Goal: Information Seeking & Learning: Understand process/instructions

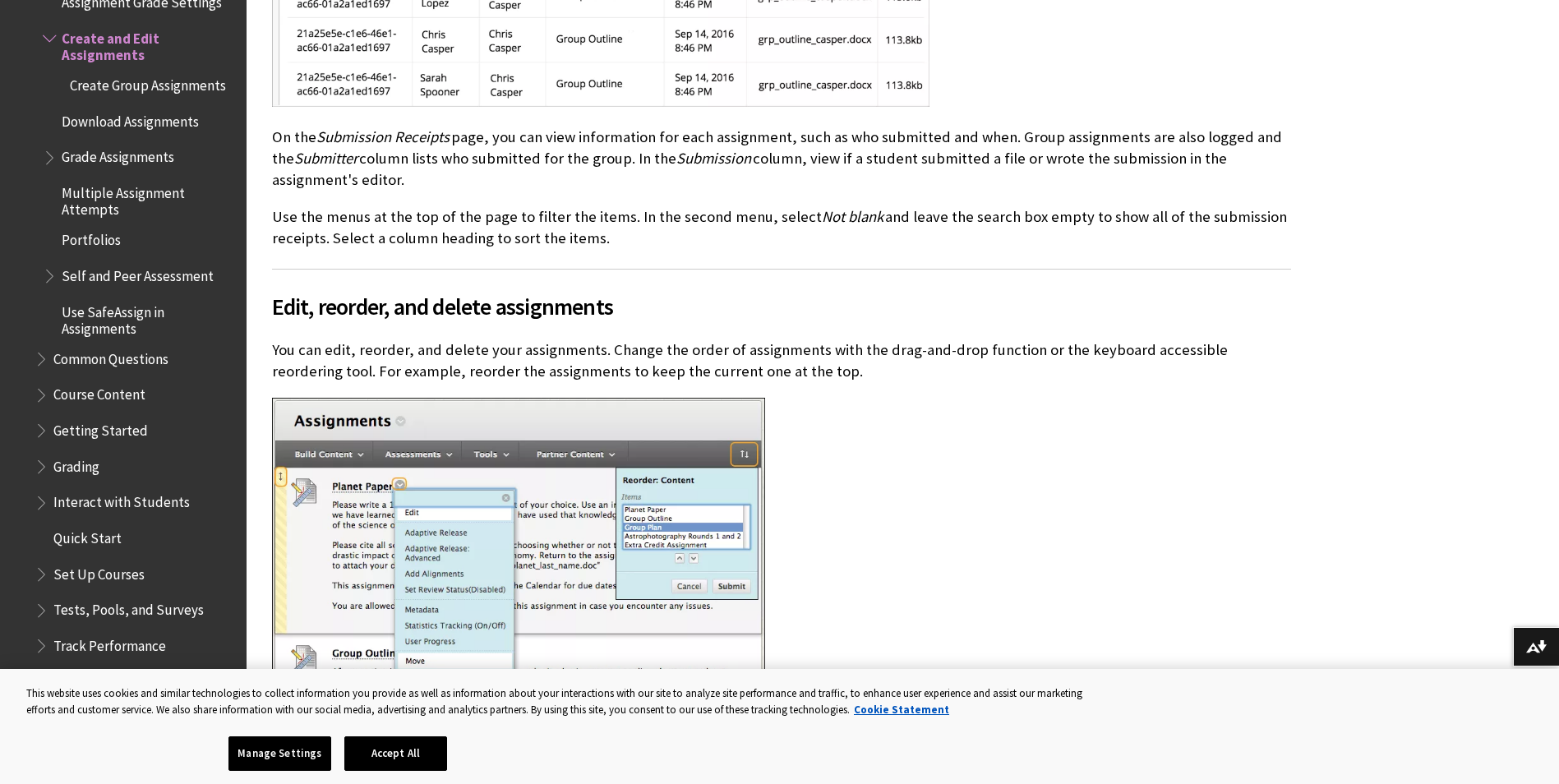
scroll to position [4849, 0]
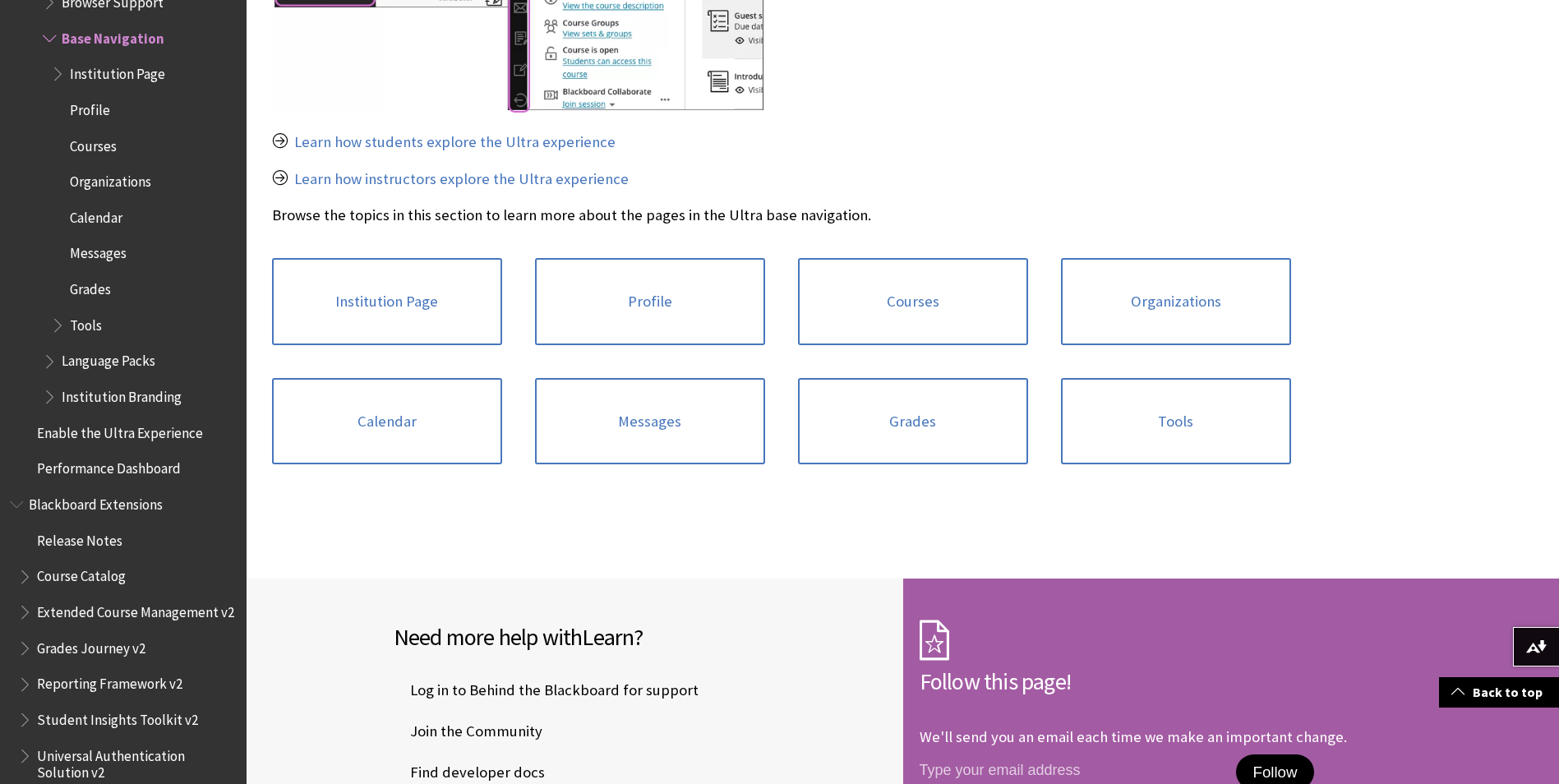
scroll to position [904, 0]
click at [872, 320] on link "Courses" at bounding box center [913, 300] width 230 height 87
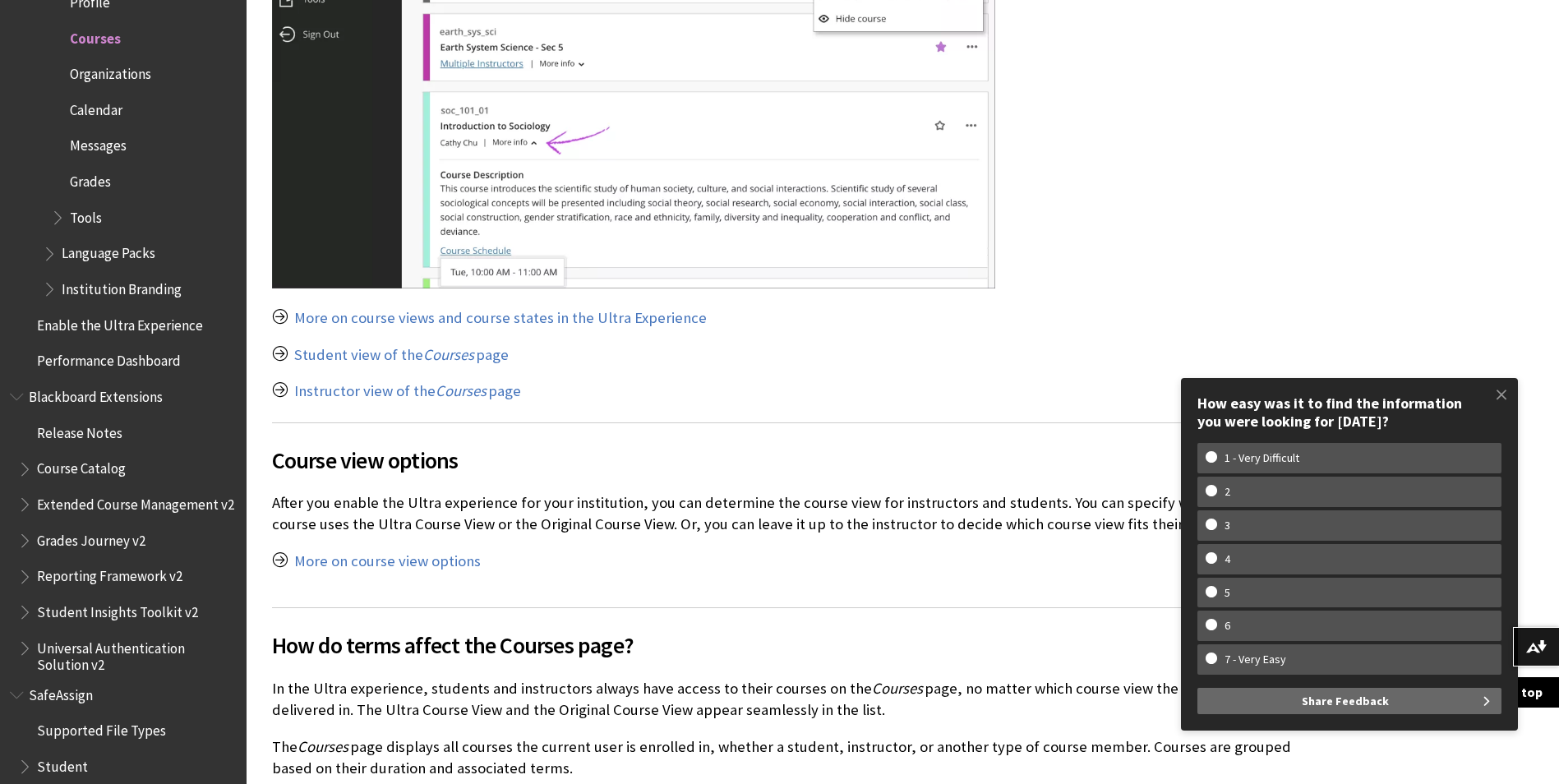
scroll to position [1150, 0]
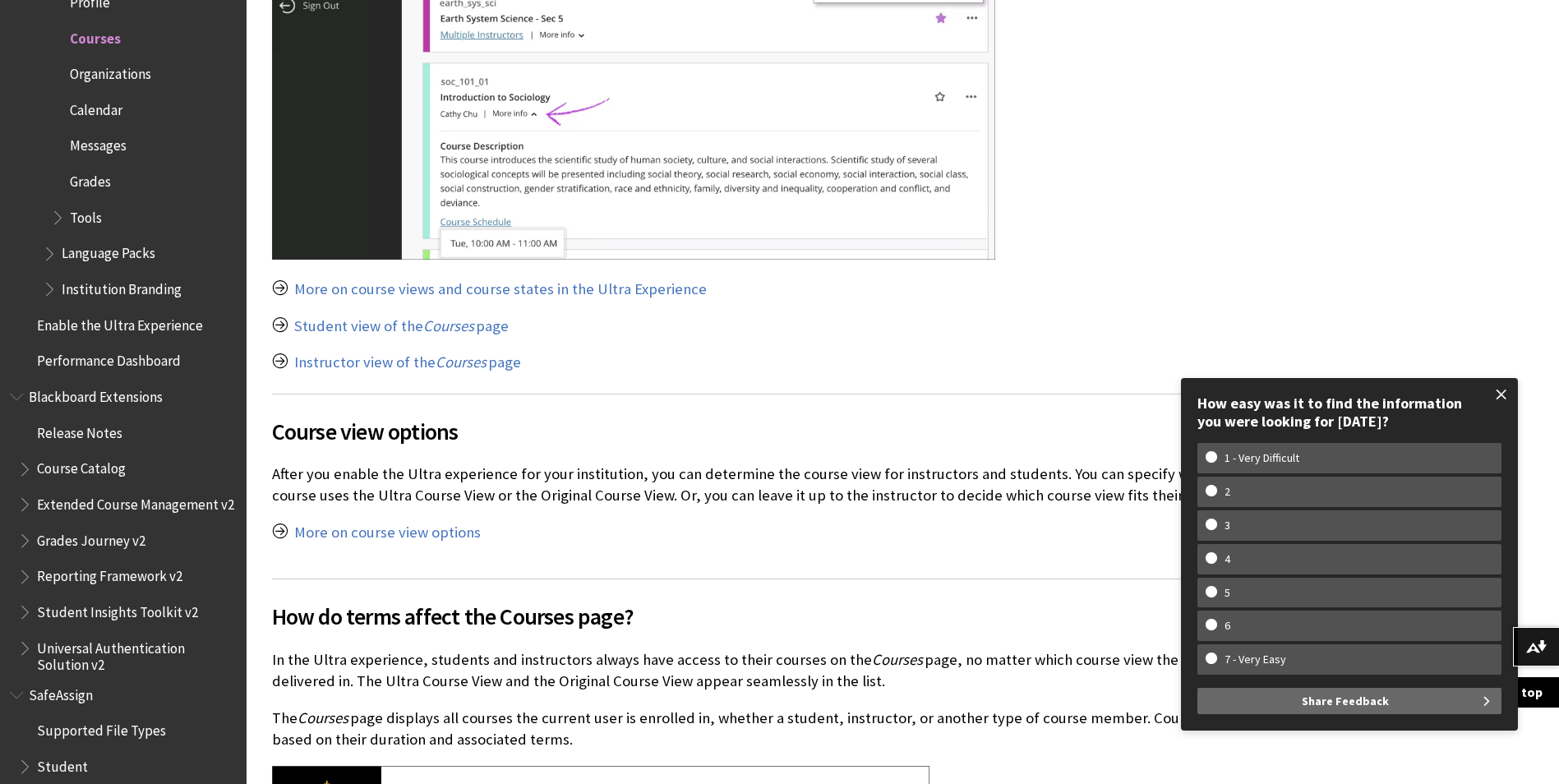
click at [1503, 396] on span at bounding box center [1502, 394] width 35 height 35
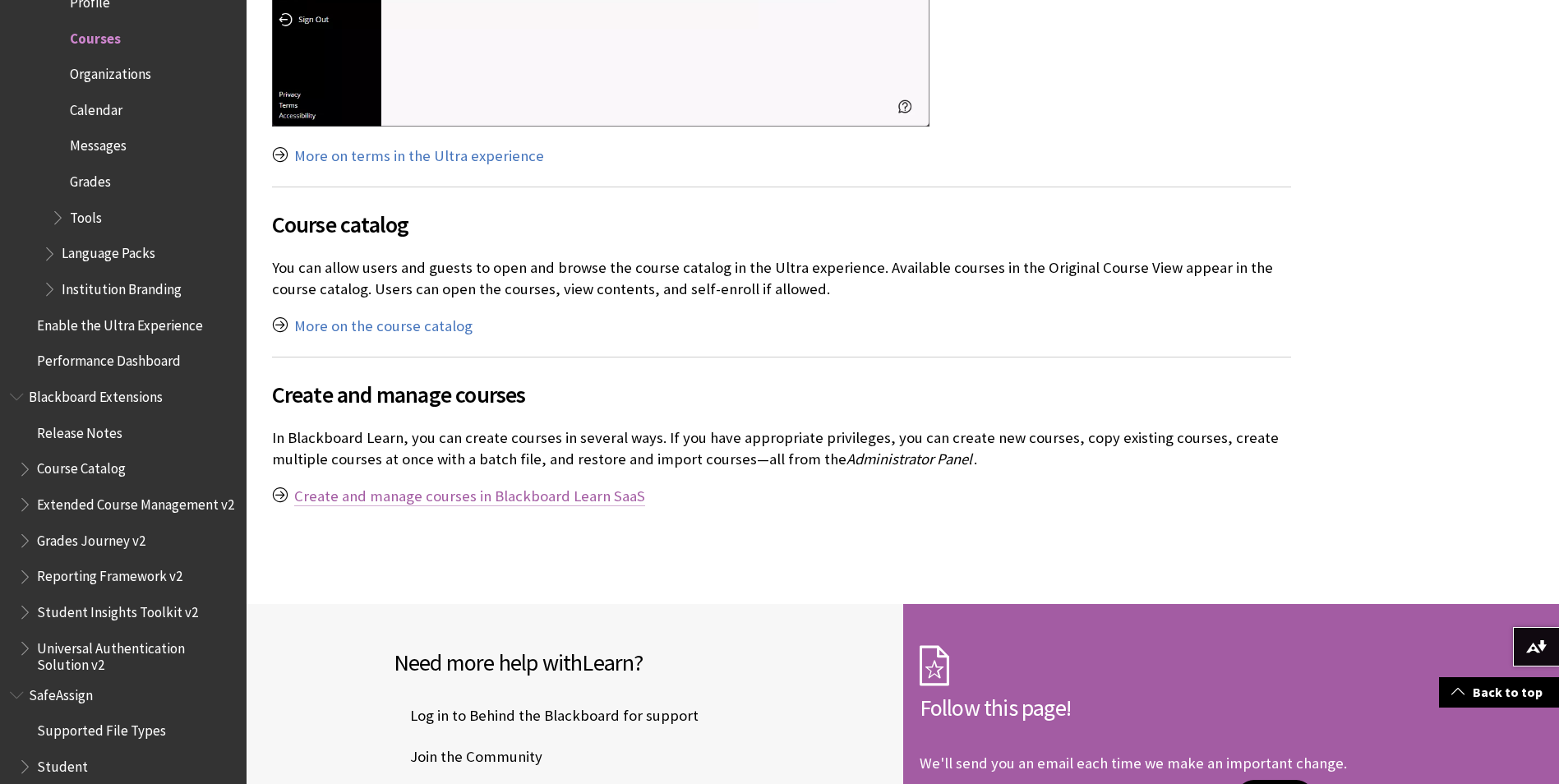
scroll to position [2301, 0]
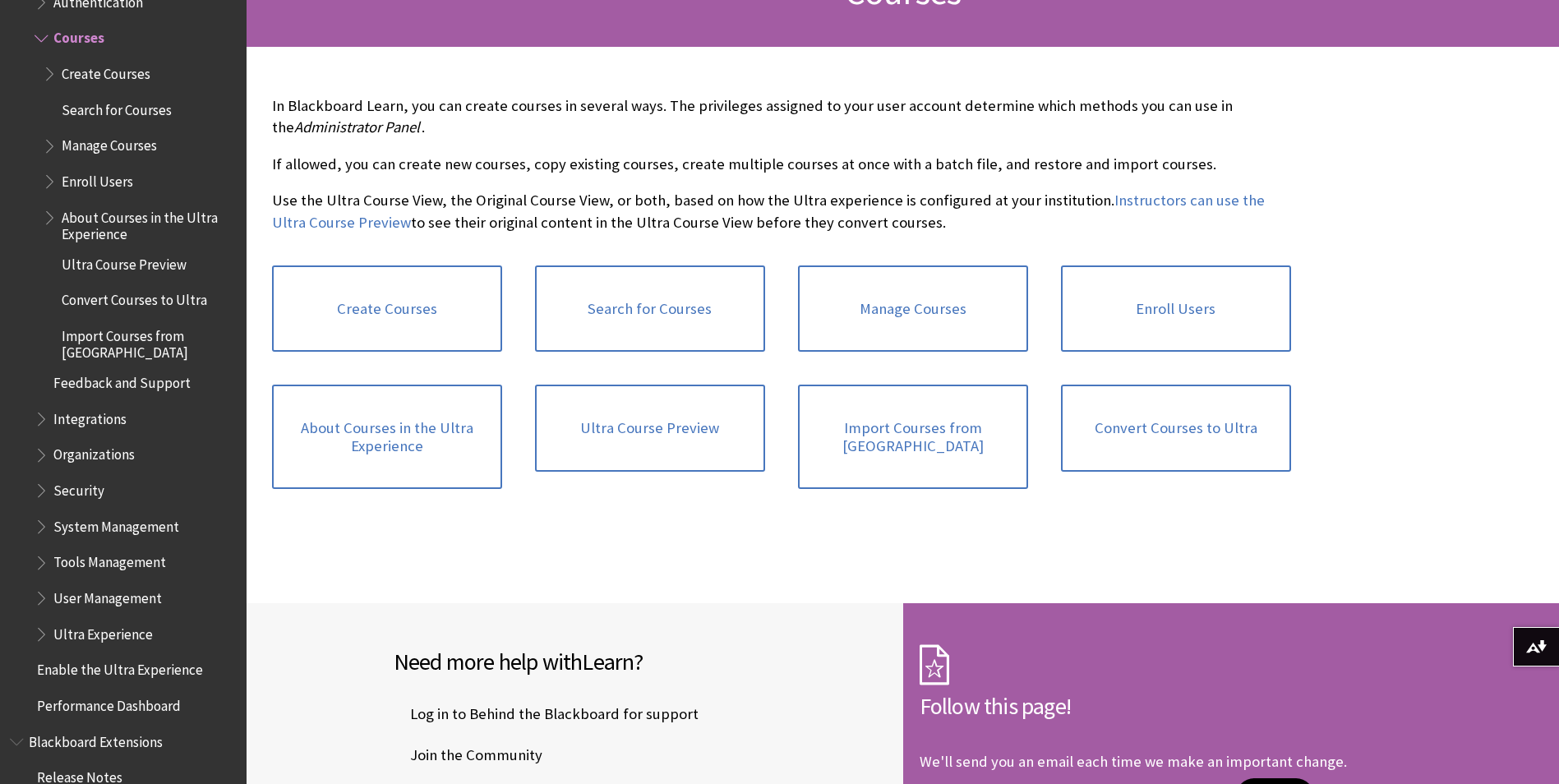
scroll to position [329, 0]
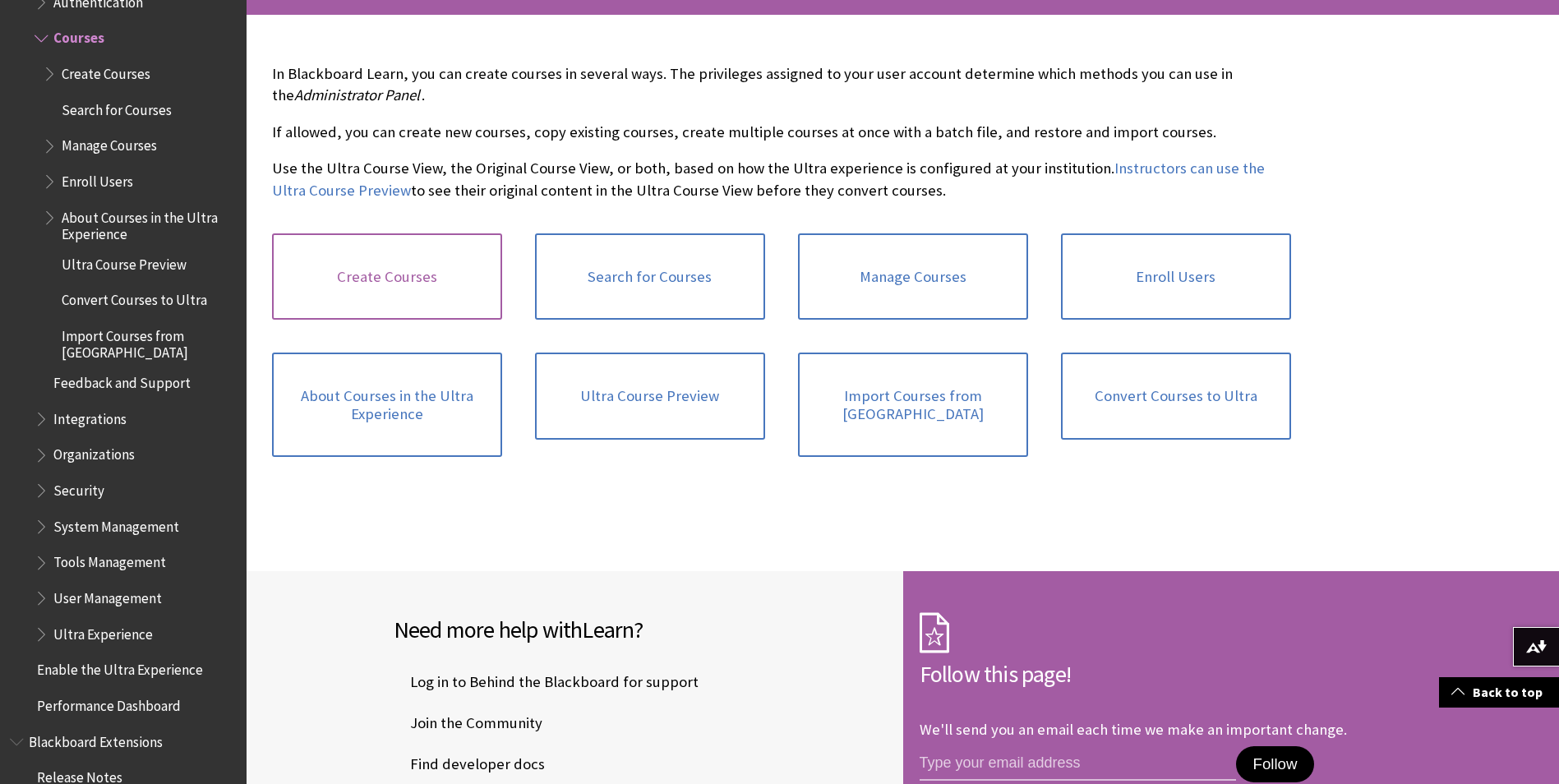
click at [456, 282] on link "Create Courses" at bounding box center [387, 277] width 230 height 87
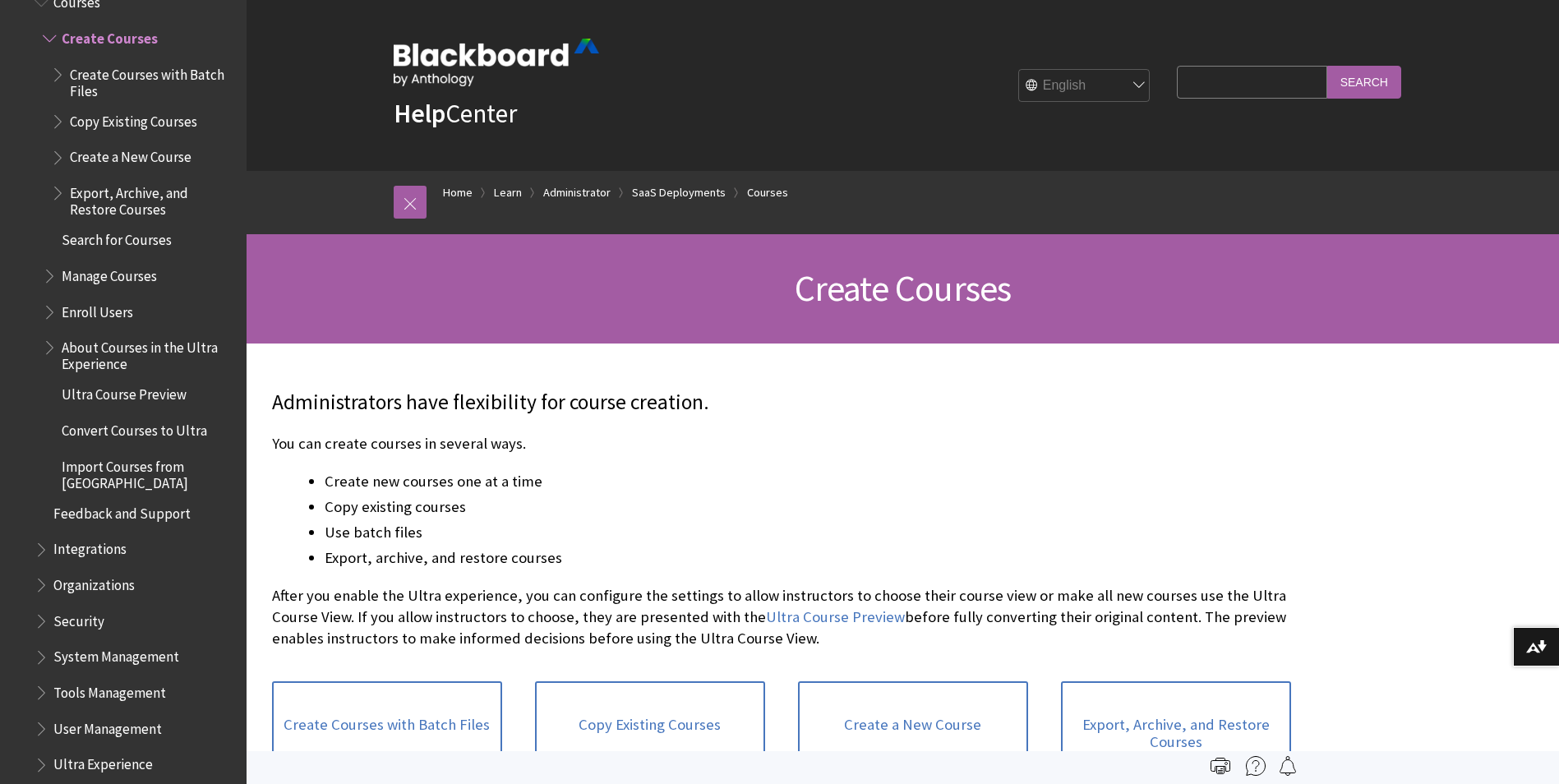
click at [1231, 84] on input "Search Query" at bounding box center [1252, 81] width 150 height 32
type input "add assignment"
click at [1327, 66] on input "Search" at bounding box center [1364, 81] width 74 height 32
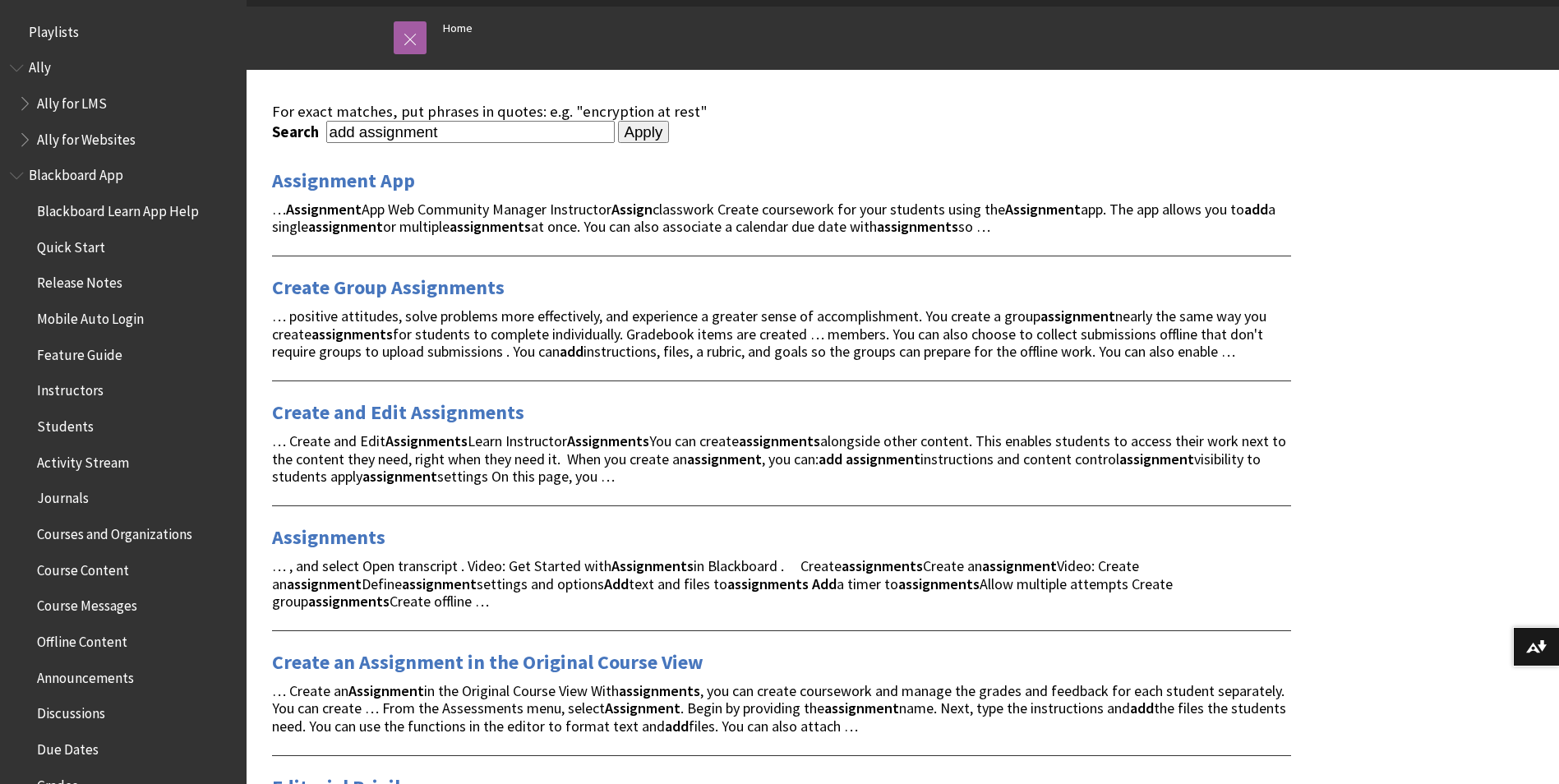
scroll to position [247, 0]
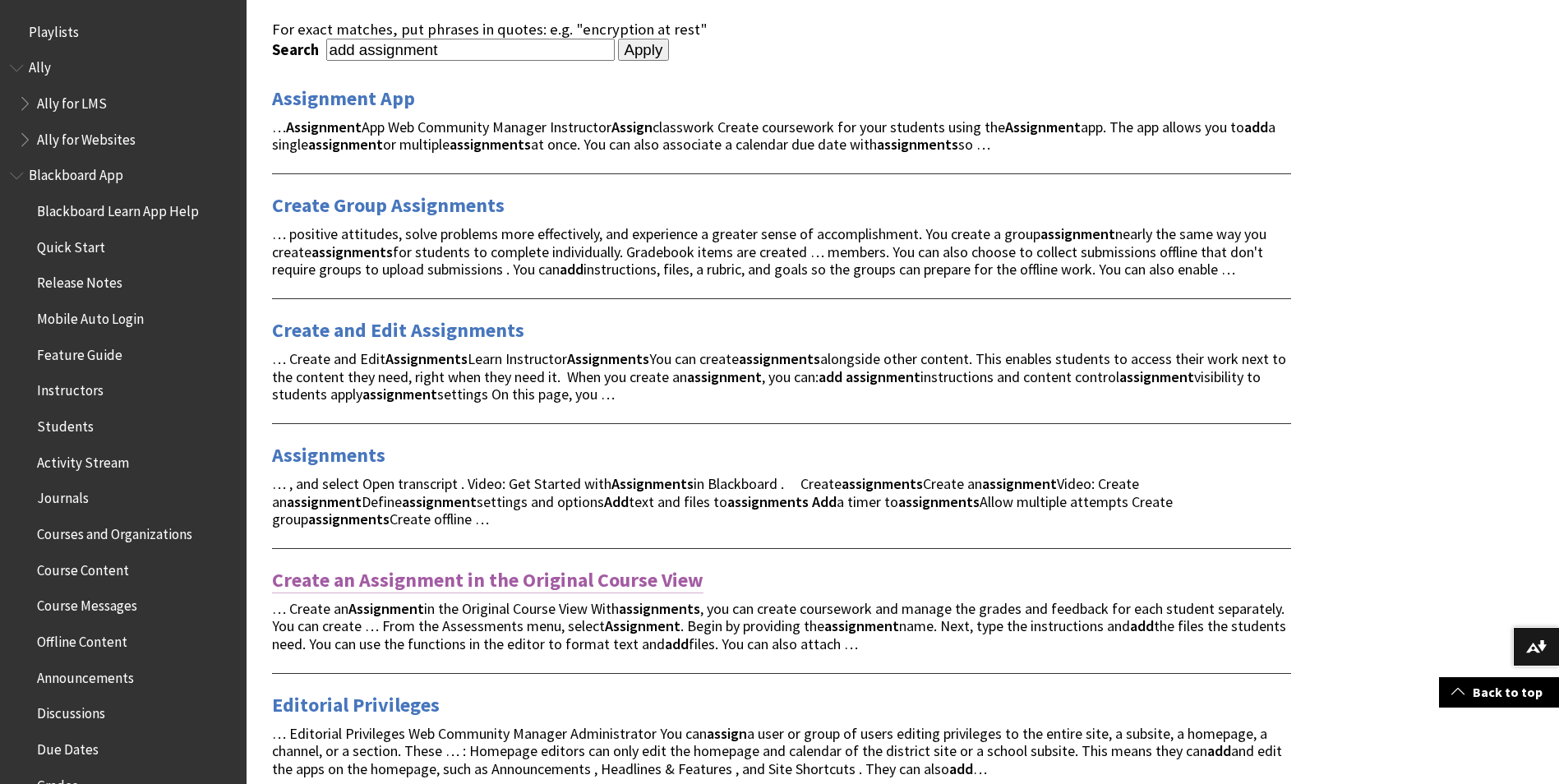
click at [486, 567] on link "Create an Assignment in the Original Course View" at bounding box center [488, 581] width 432 height 27
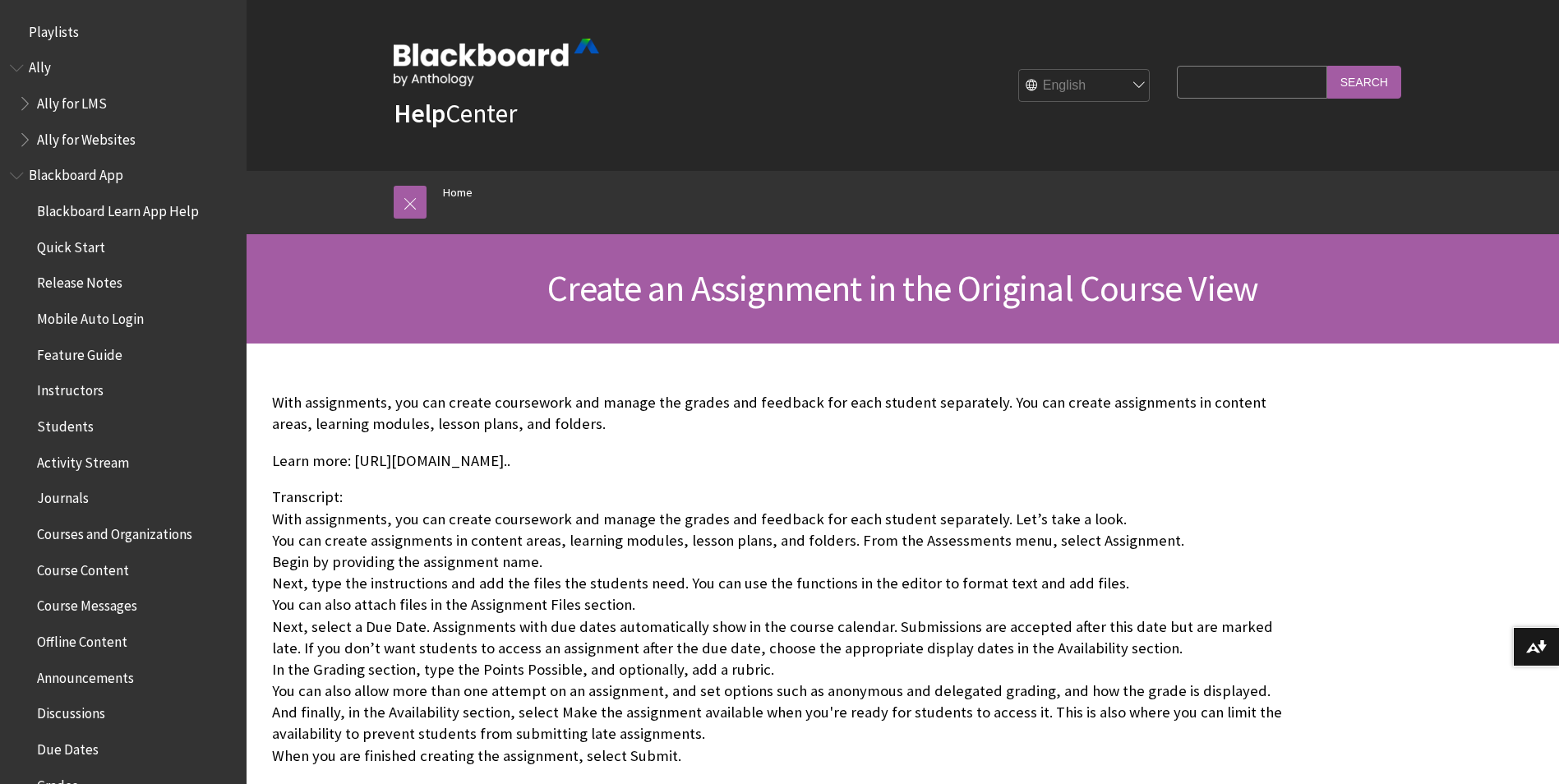
click at [1207, 82] on input "Search Query" at bounding box center [1252, 81] width 150 height 32
type input "question bank"
click at [1327, 66] on input "Search" at bounding box center [1364, 81] width 74 height 32
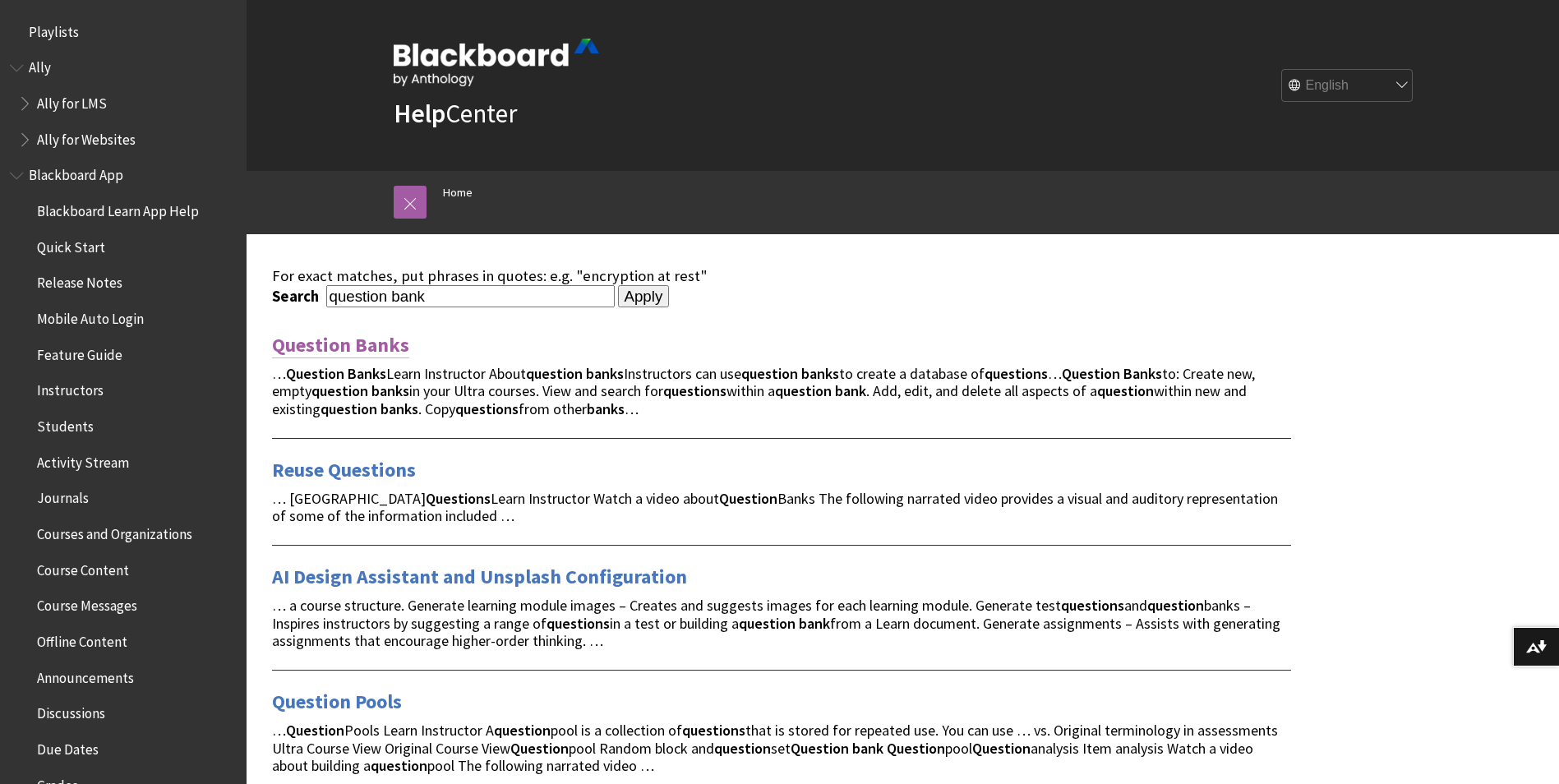
click at [333, 345] on link "Question Banks" at bounding box center [341, 345] width 137 height 27
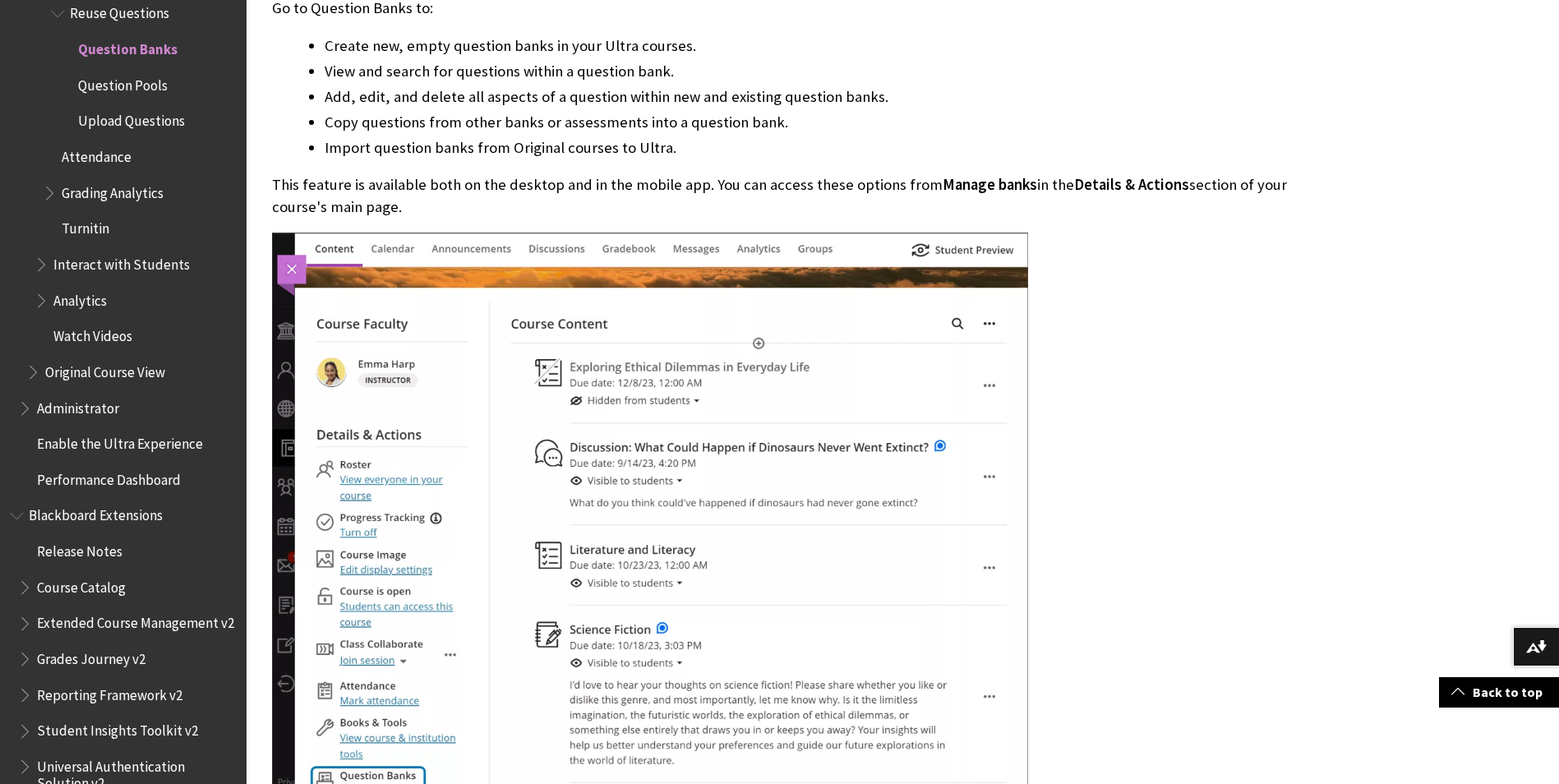
scroll to position [658, 0]
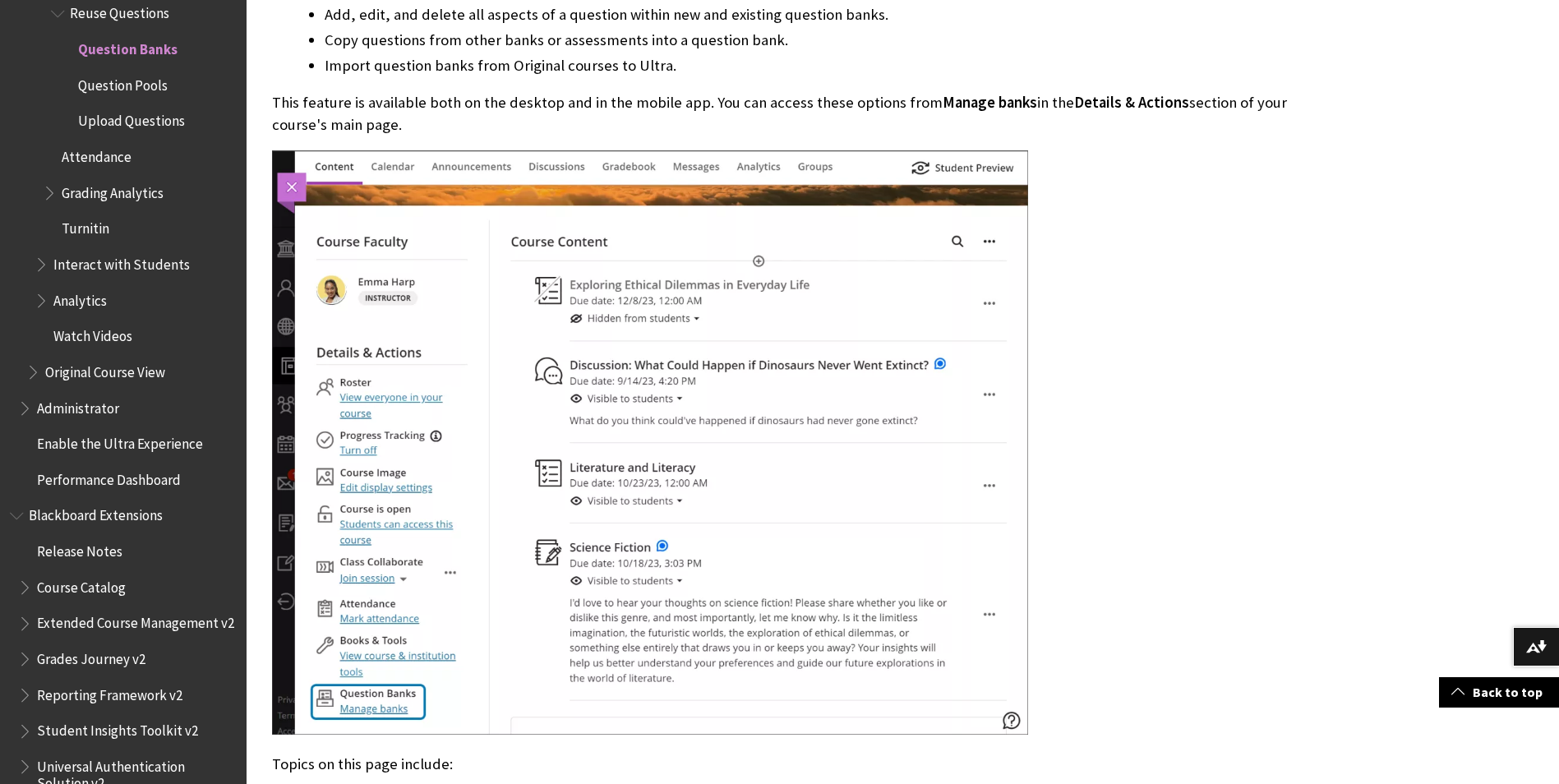
click at [815, 502] on img at bounding box center [650, 442] width 756 height 584
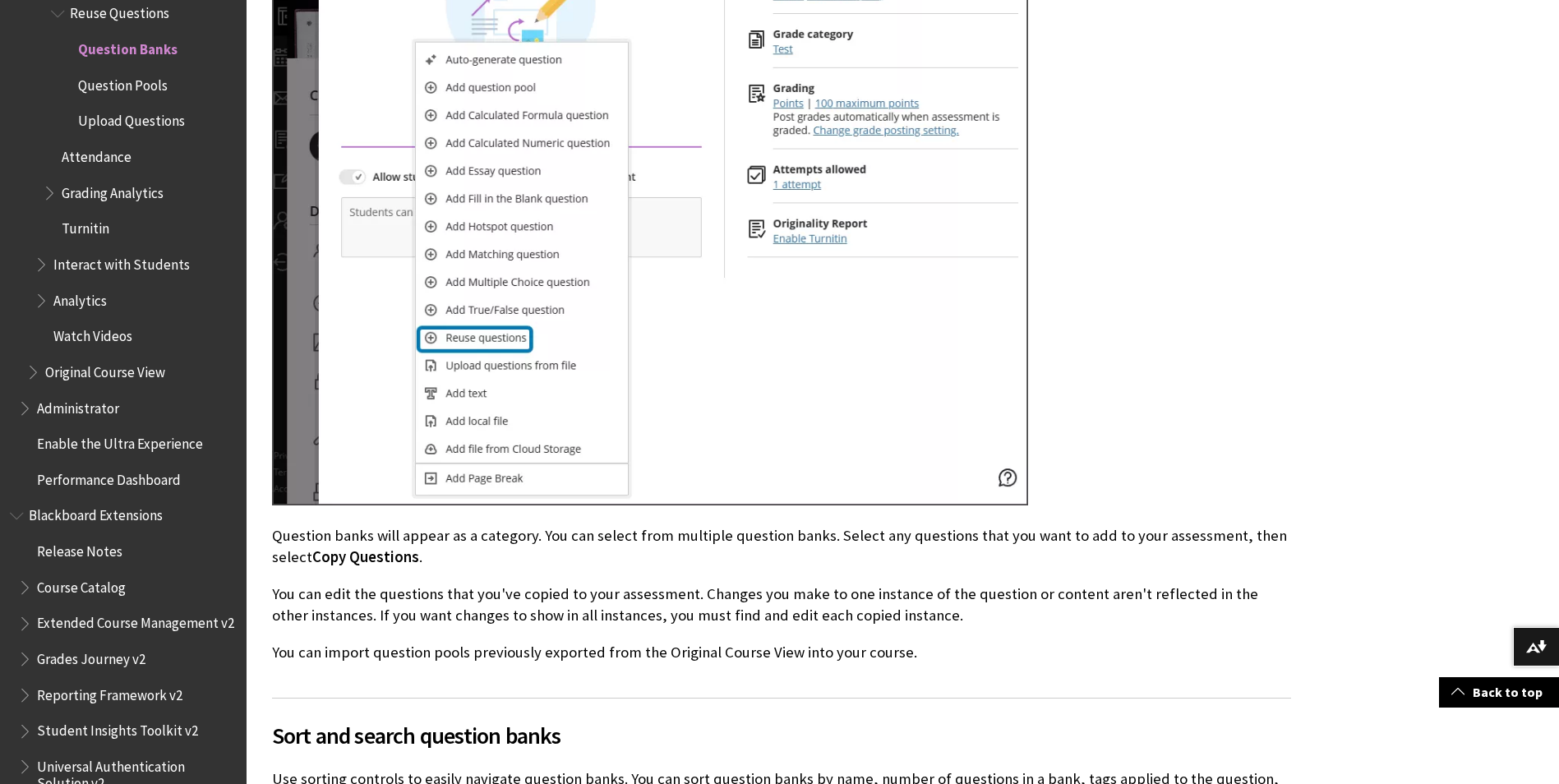
scroll to position [6164, 0]
